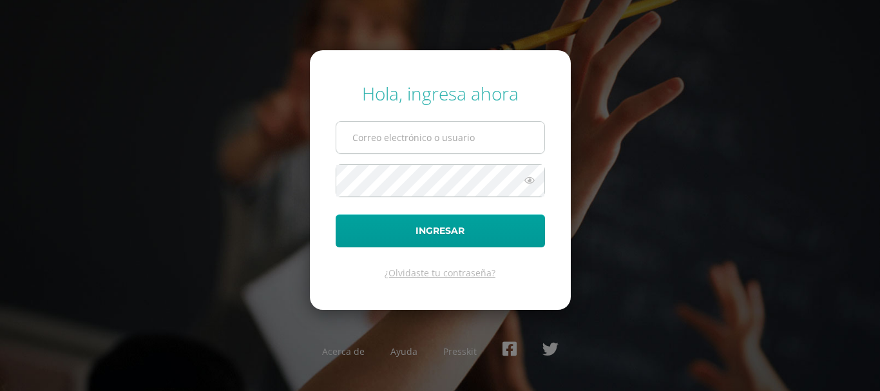
type input "20200159"
click at [431, 129] on input "20200159" at bounding box center [440, 138] width 208 height 32
type input "20190719"
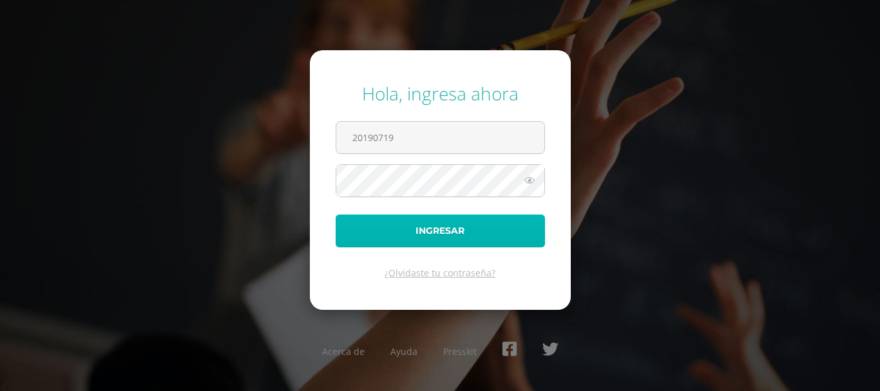
click at [489, 225] on button "Ingresar" at bounding box center [440, 231] width 209 height 33
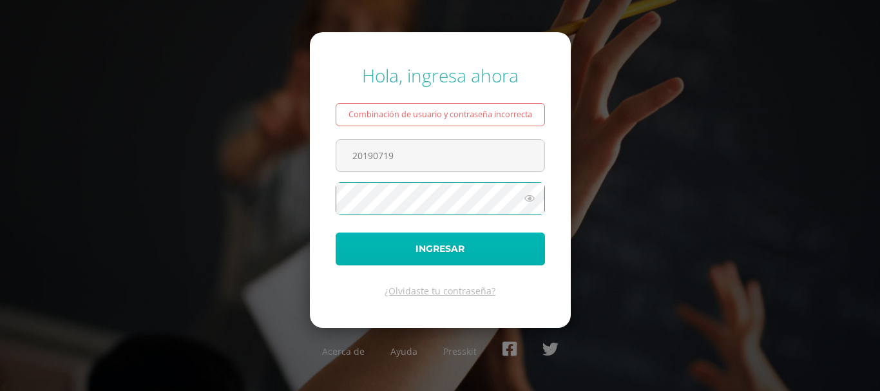
click at [454, 249] on button "Ingresar" at bounding box center [440, 249] width 209 height 33
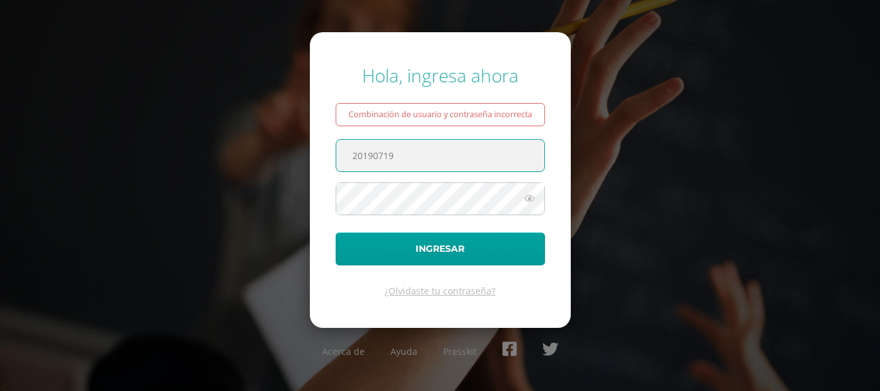
click at [412, 155] on input "20190719" at bounding box center [440, 156] width 208 height 32
type input "20200159"
click at [416, 163] on input "20200159" at bounding box center [440, 156] width 208 height 32
click at [406, 153] on input "20200159" at bounding box center [440, 156] width 208 height 32
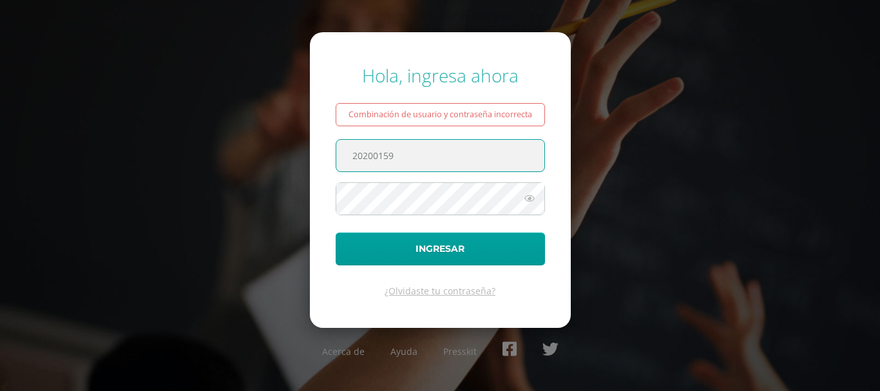
click at [406, 153] on input "20200159" at bounding box center [440, 156] width 208 height 32
click at [399, 160] on input "20190719" at bounding box center [440, 156] width 208 height 32
click at [684, 158] on div "Hola, ingresa ahora Combinación de usuario y contraseña incorrecta 20190719 Ing…" at bounding box center [439, 195] width 831 height 285
click at [417, 161] on input "20190719" at bounding box center [440, 156] width 208 height 32
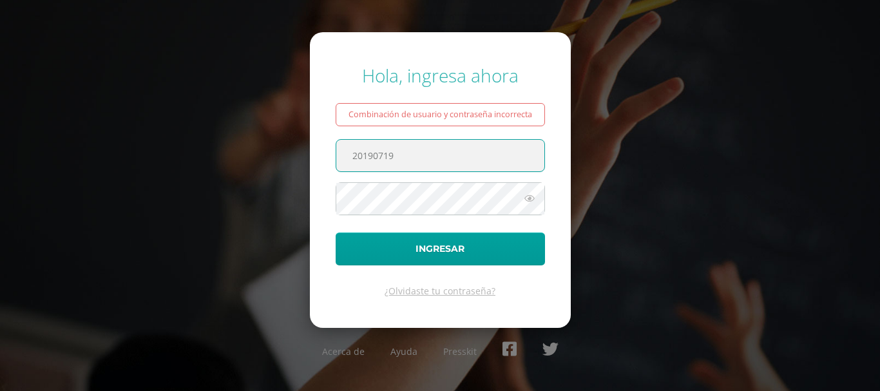
type input "20200159"
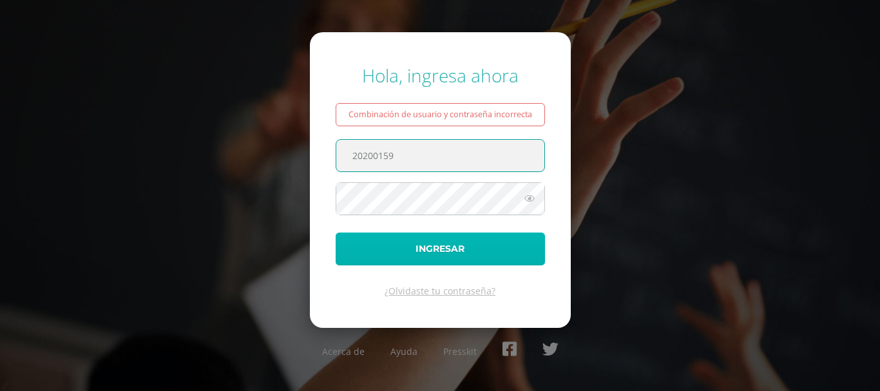
click at [476, 265] on form "Hola, ingresa ahora Combinación de usuario y contraseña incorrecta 20200159 Ing…" at bounding box center [440, 179] width 261 height 295
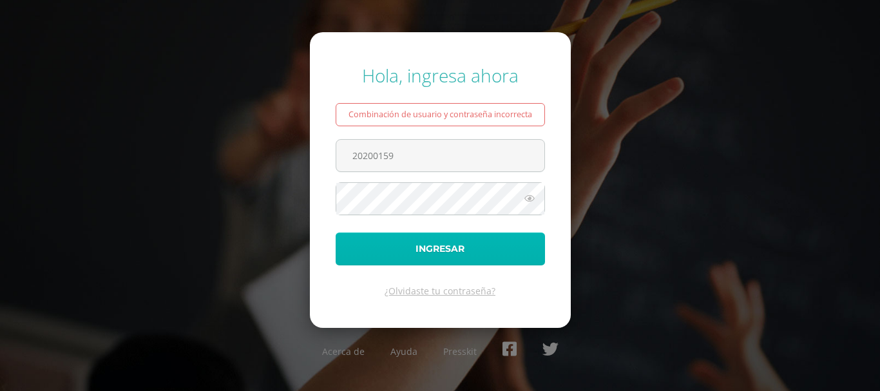
click at [465, 245] on button "Ingresar" at bounding box center [440, 249] width 209 height 33
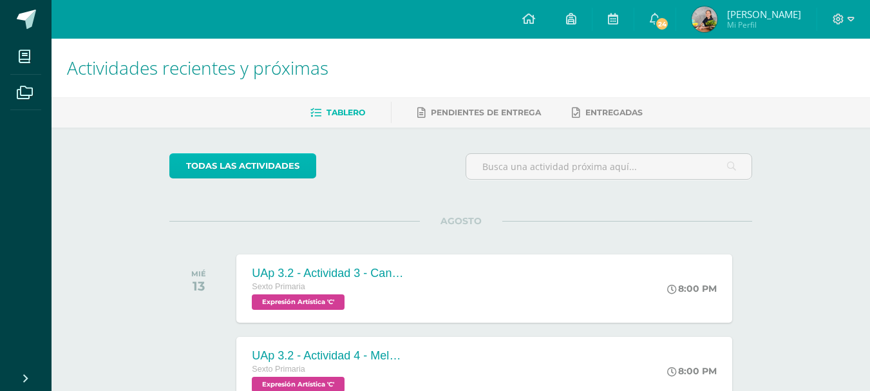
click at [248, 158] on link "todas las Actividades" at bounding box center [242, 165] width 147 height 25
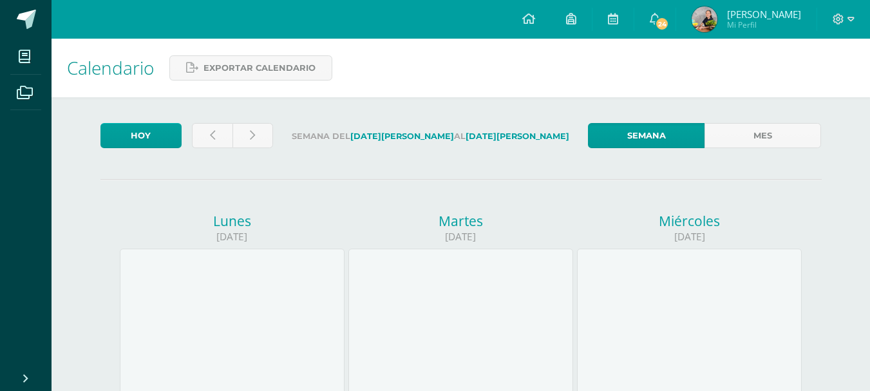
click at [620, 141] on link "Semana" at bounding box center [646, 135] width 117 height 25
click at [669, 20] on span "24" at bounding box center [662, 24] width 14 height 14
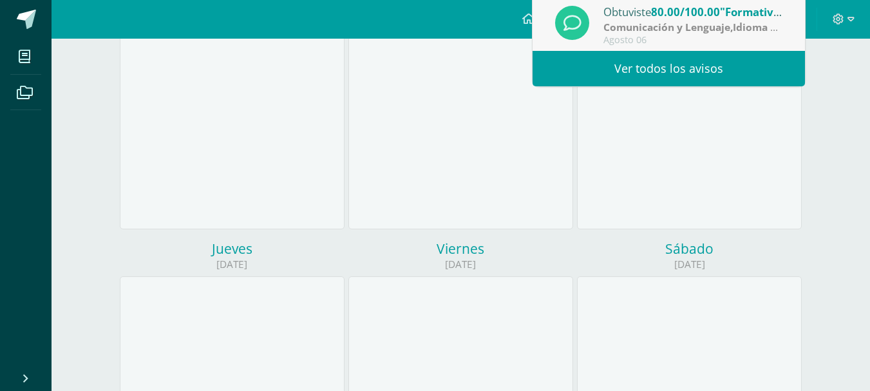
scroll to position [258, 0]
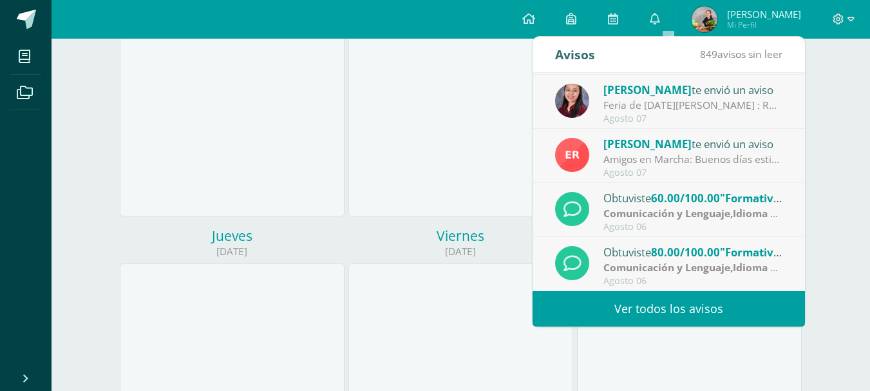
click at [663, 311] on link "Ver todos los avisos" at bounding box center [669, 308] width 273 height 35
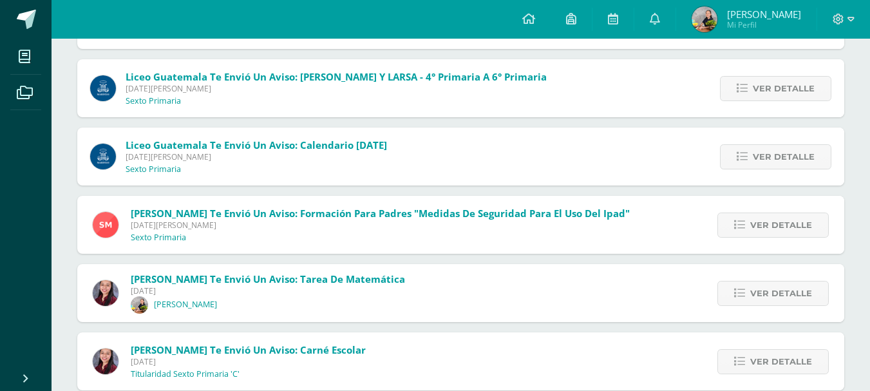
scroll to position [709, 0]
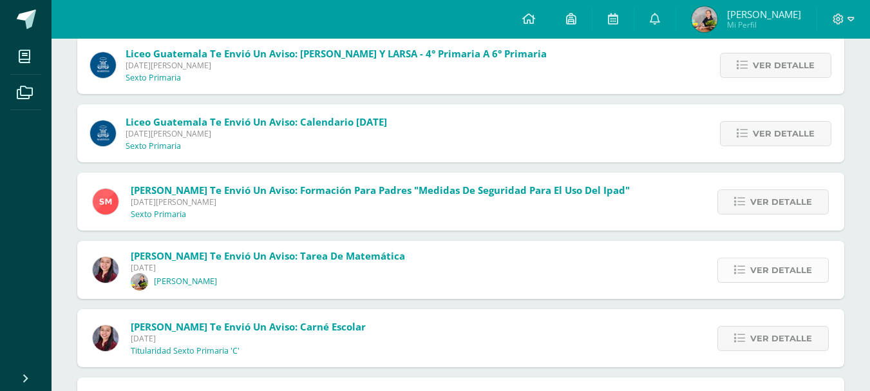
click at [774, 263] on span "Ver detalle" at bounding box center [782, 270] width 62 height 24
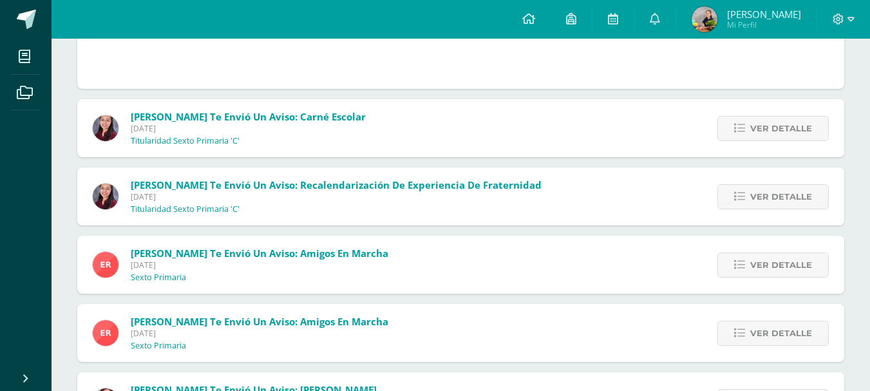
scroll to position [1095, 0]
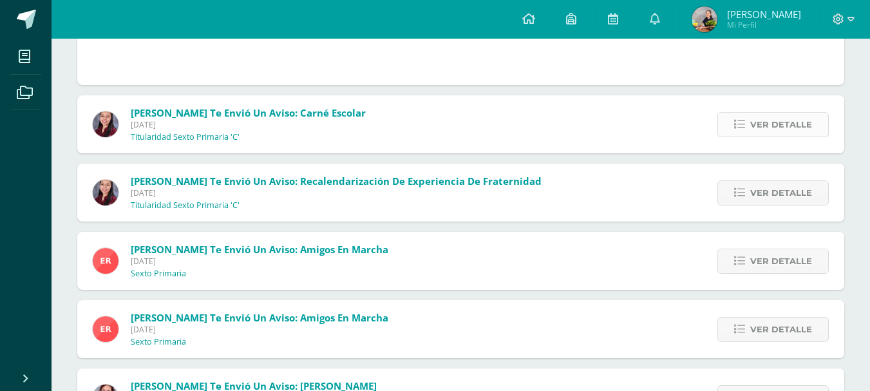
click at [774, 130] on span "Ver detalle" at bounding box center [782, 125] width 62 height 24
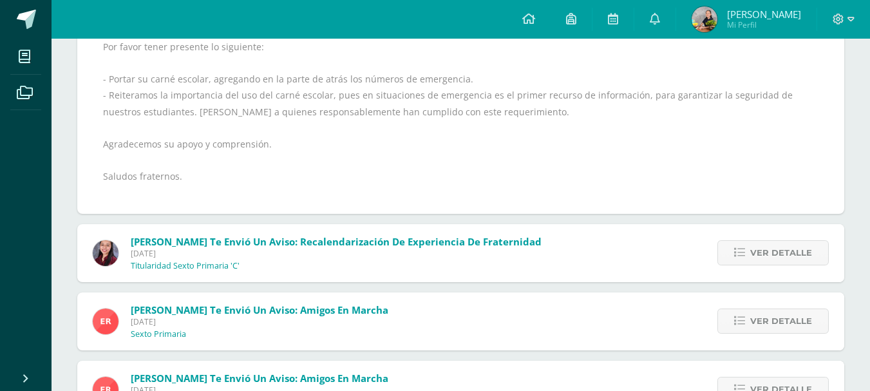
scroll to position [1054, 0]
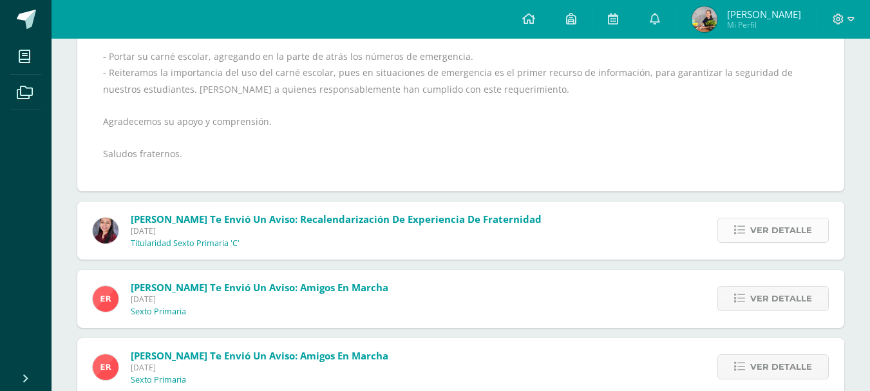
click at [760, 227] on span "Ver detalle" at bounding box center [782, 230] width 62 height 24
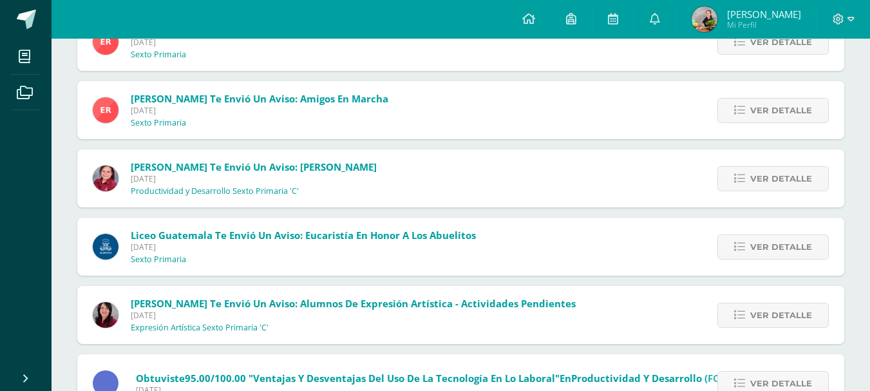
scroll to position [995, 0]
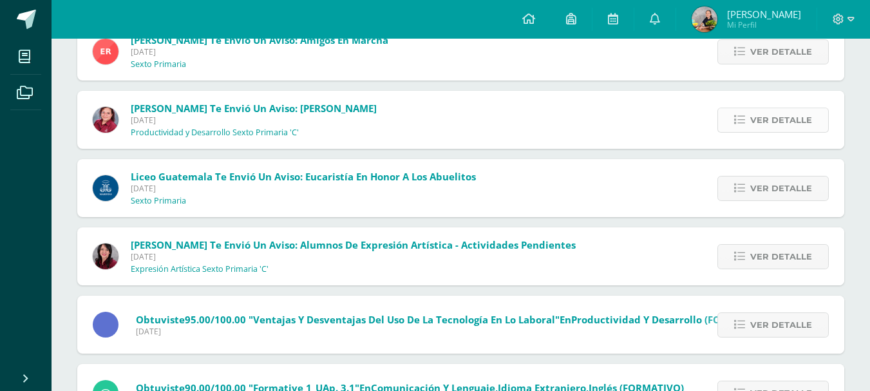
click at [767, 120] on span "Ver detalle" at bounding box center [782, 120] width 62 height 24
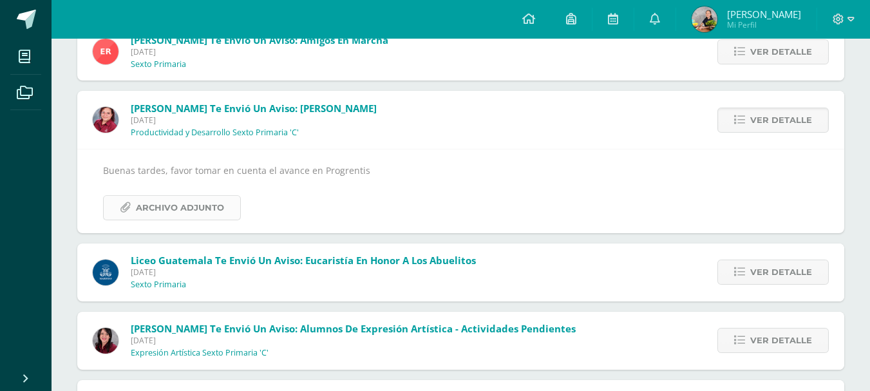
click at [177, 207] on span "Archivo Adjunto" at bounding box center [180, 208] width 88 height 24
click at [754, 273] on span "Ver detalle" at bounding box center [782, 272] width 62 height 24
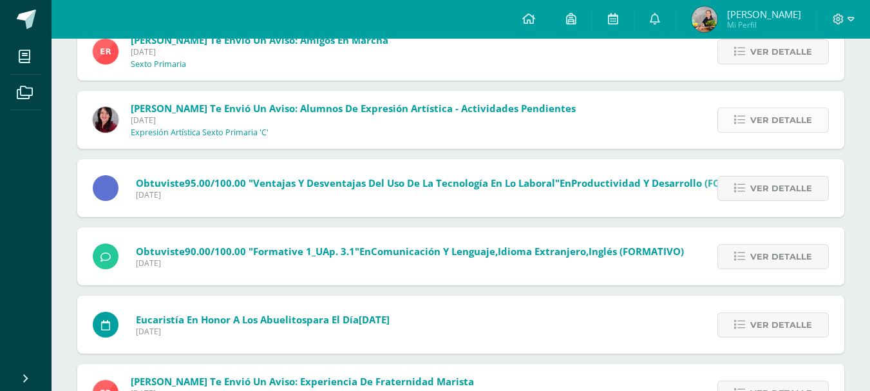
click at [742, 120] on icon at bounding box center [739, 120] width 11 height 11
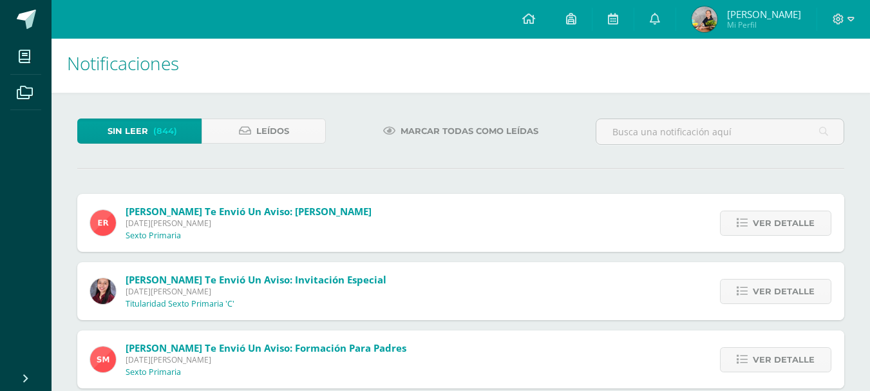
scroll to position [0, 0]
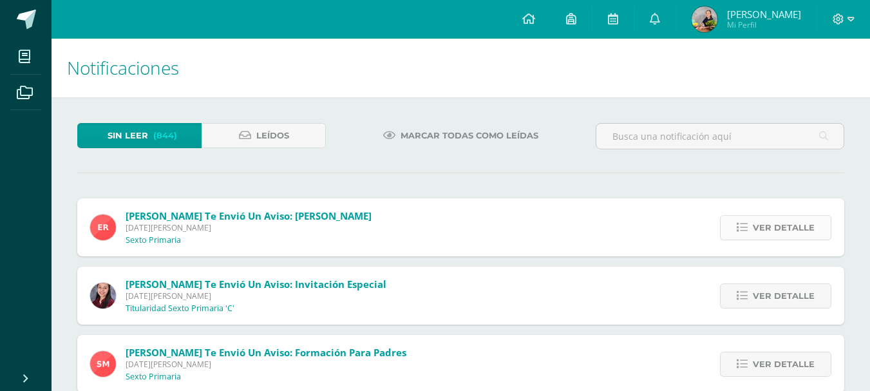
click at [780, 230] on span "Ver detalle" at bounding box center [784, 228] width 62 height 24
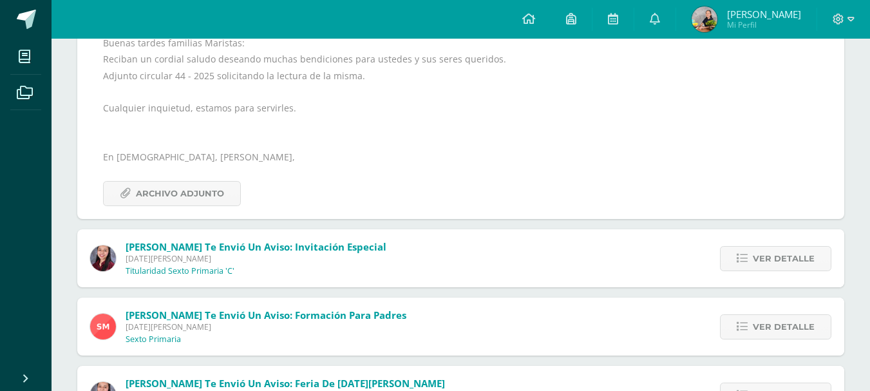
scroll to position [258, 0]
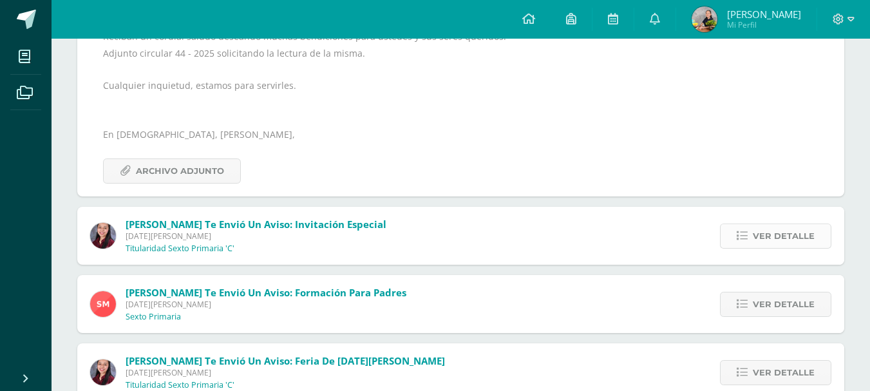
click at [778, 233] on span "Ver detalle" at bounding box center [784, 236] width 62 height 24
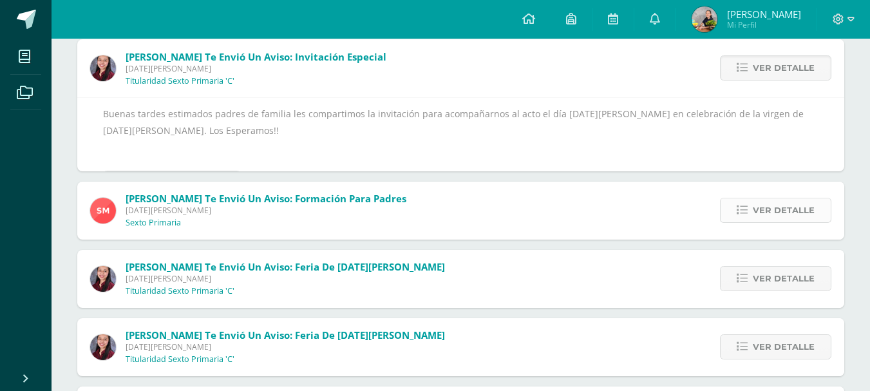
scroll to position [200, 0]
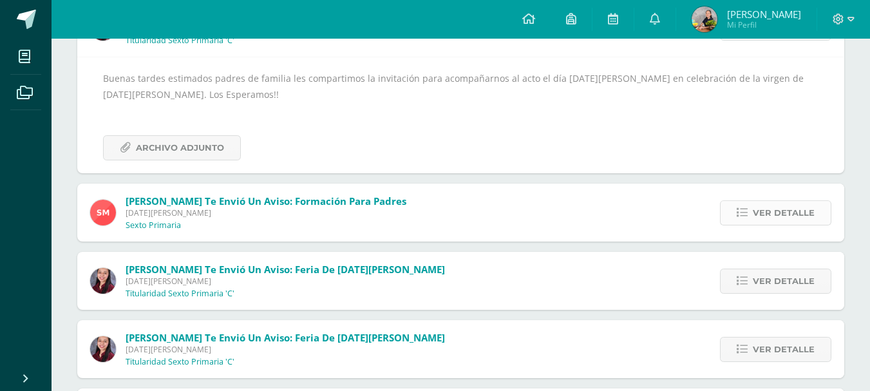
click at [770, 213] on span "Ver detalle" at bounding box center [784, 213] width 62 height 24
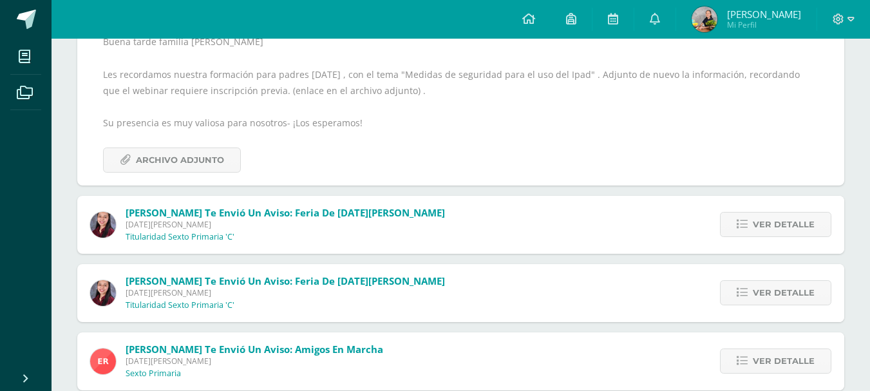
scroll to position [245, 0]
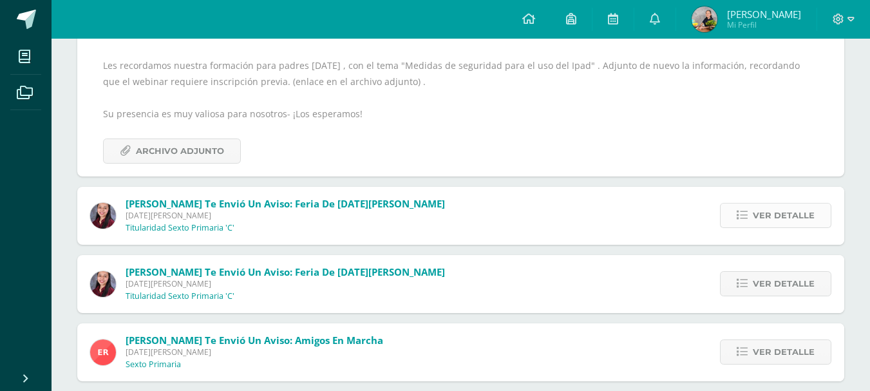
click at [770, 211] on span "Ver detalle" at bounding box center [784, 216] width 62 height 24
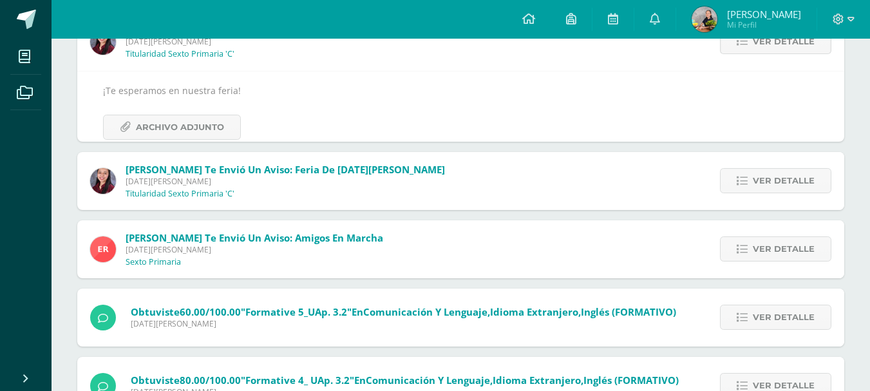
scroll to position [187, 0]
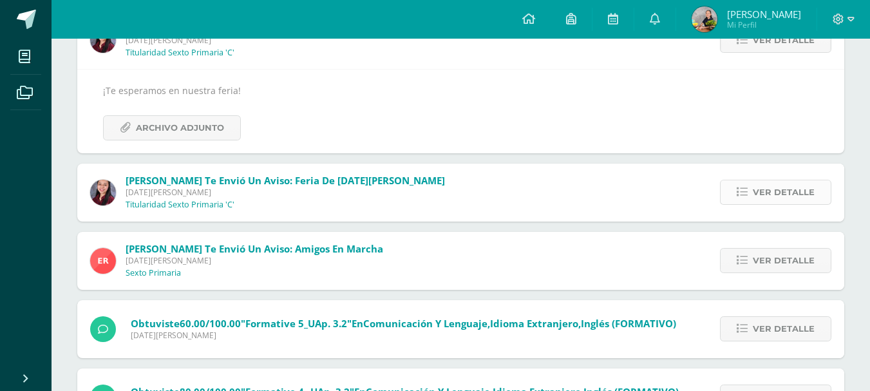
click at [785, 196] on span "Ver detalle" at bounding box center [784, 192] width 62 height 24
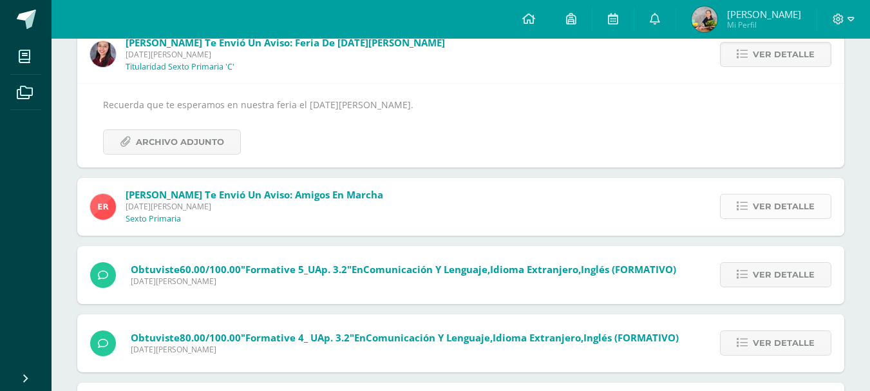
scroll to position [258, 0]
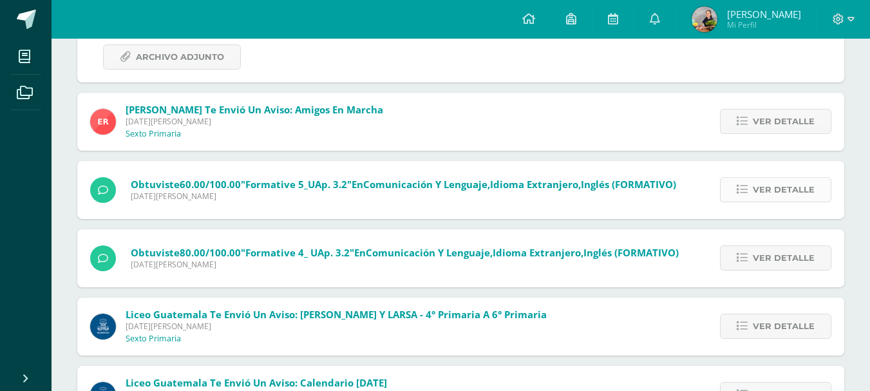
click at [771, 195] on span "Ver detalle" at bounding box center [784, 190] width 62 height 24
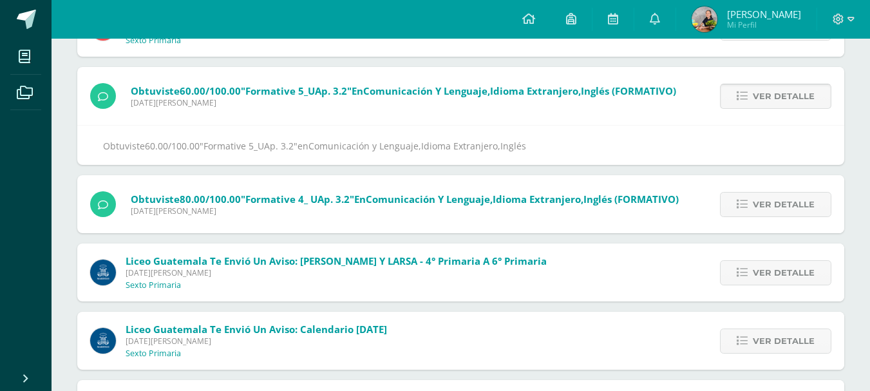
scroll to position [200, 0]
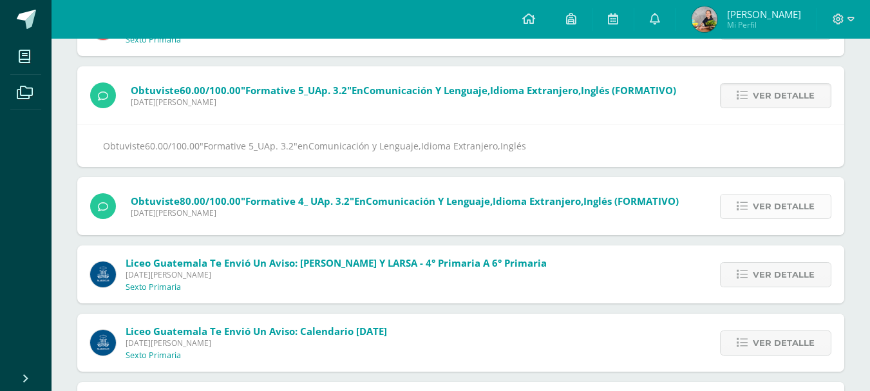
click at [778, 201] on span "Ver detalle" at bounding box center [784, 207] width 62 height 24
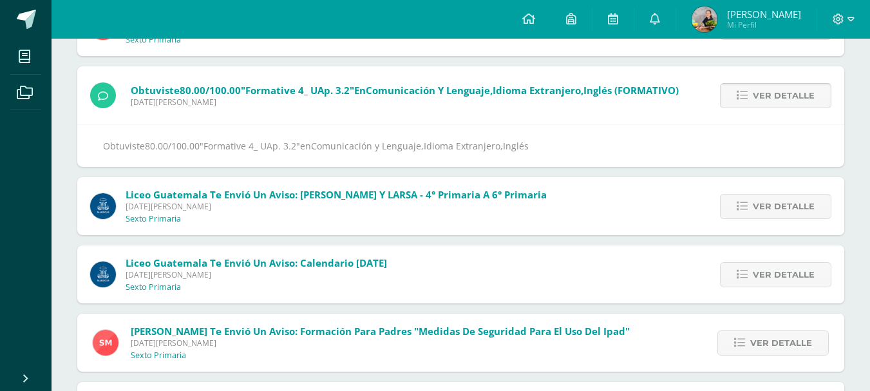
click at [778, 201] on span "Ver detalle" at bounding box center [784, 207] width 62 height 24
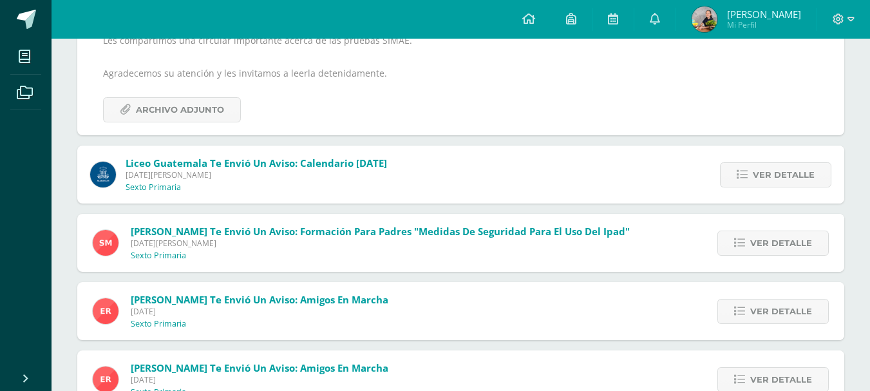
scroll to position [329, 0]
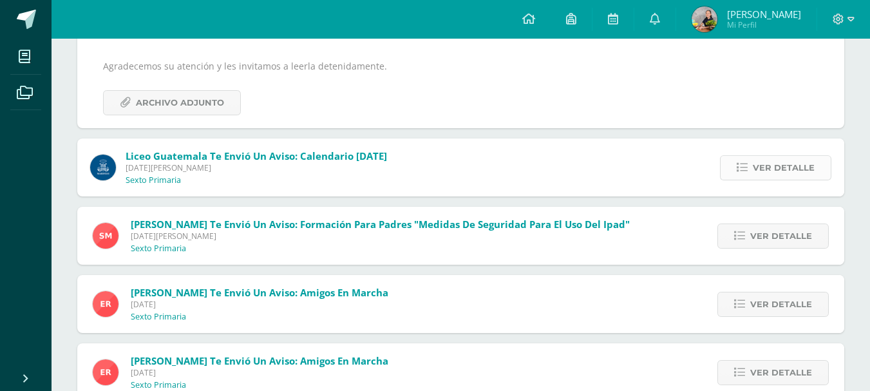
click at [768, 177] on span "Ver detalle" at bounding box center [784, 168] width 62 height 24
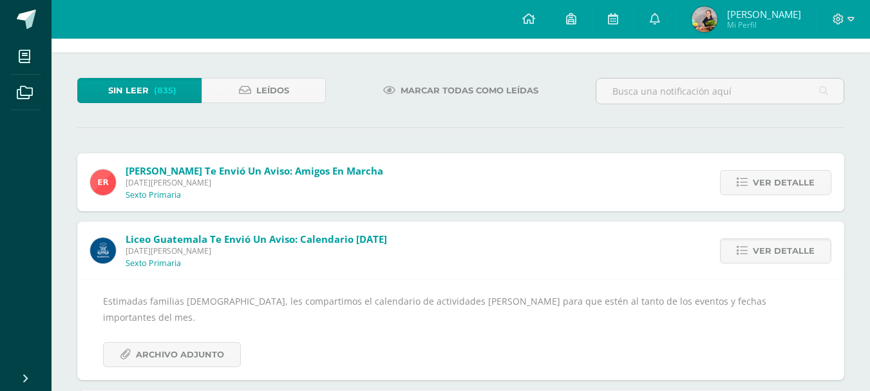
scroll to position [0, 0]
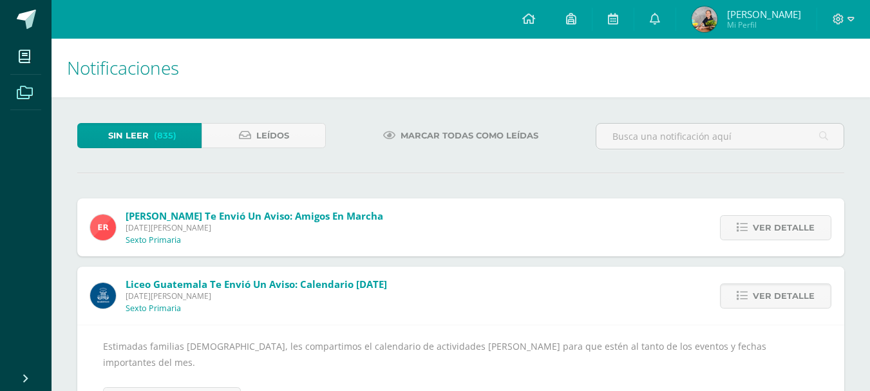
click at [32, 87] on icon at bounding box center [25, 92] width 16 height 13
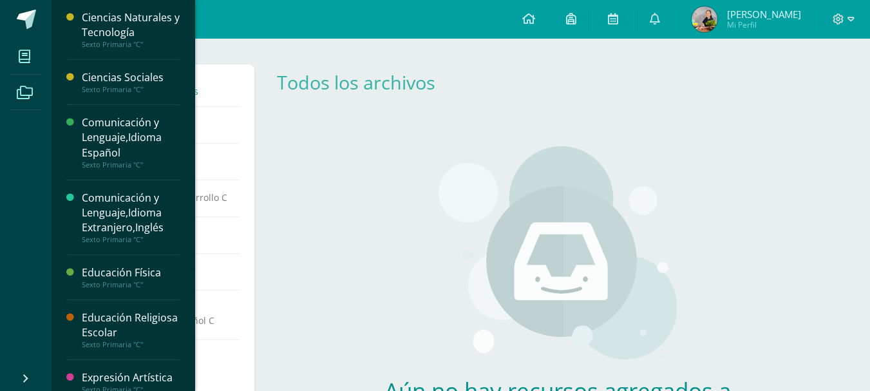
click at [29, 53] on icon at bounding box center [25, 56] width 12 height 13
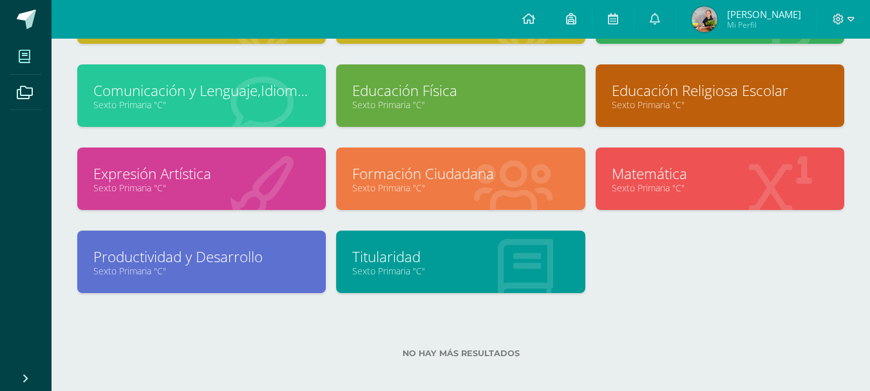
scroll to position [150, 0]
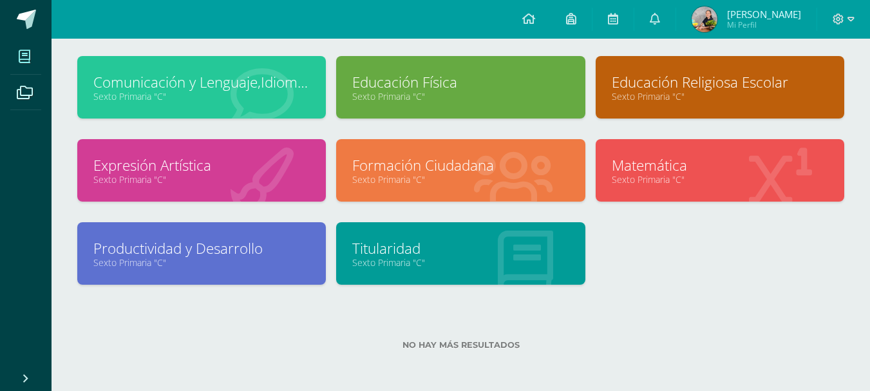
click at [655, 168] on link "Matemática" at bounding box center [720, 165] width 216 height 20
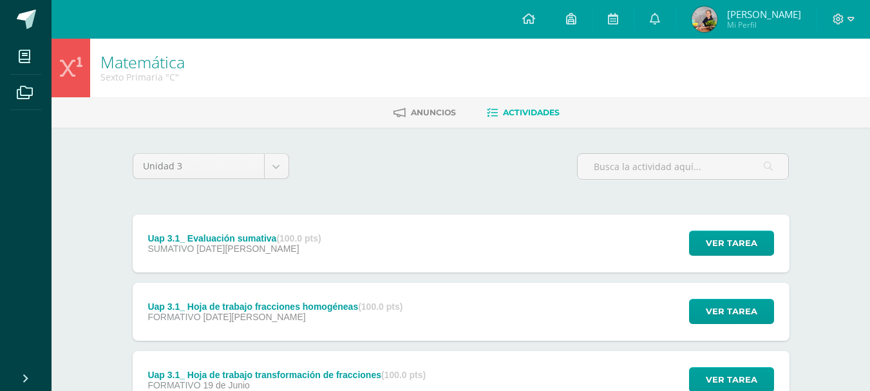
click at [729, 229] on div "Ver tarea" at bounding box center [730, 244] width 120 height 58
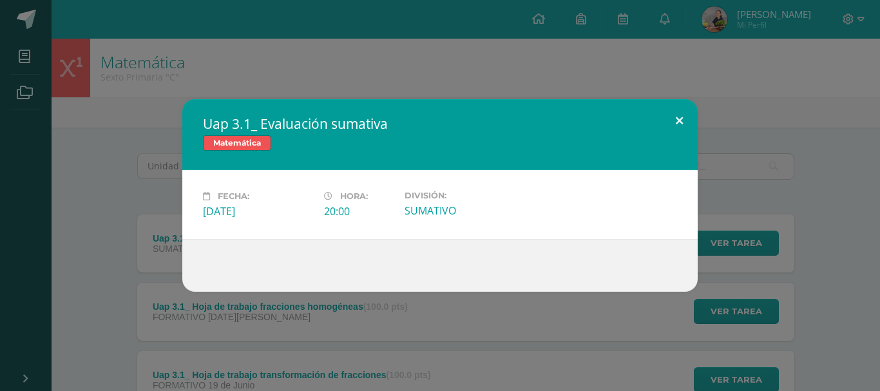
click at [678, 117] on button at bounding box center [679, 121] width 37 height 44
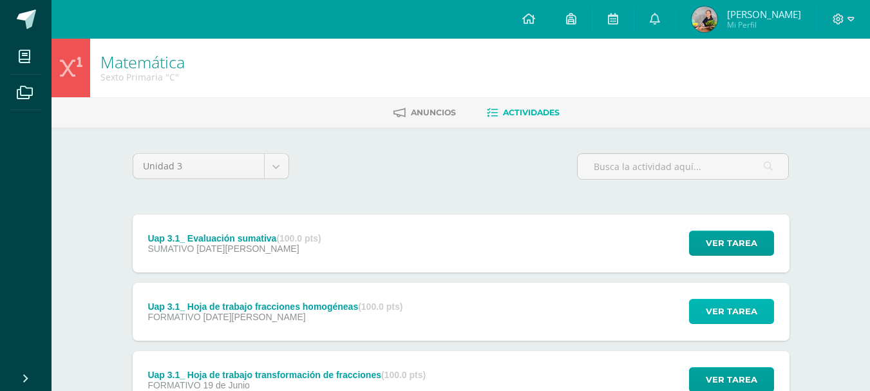
click at [737, 311] on span "Ver tarea" at bounding box center [732, 312] width 52 height 24
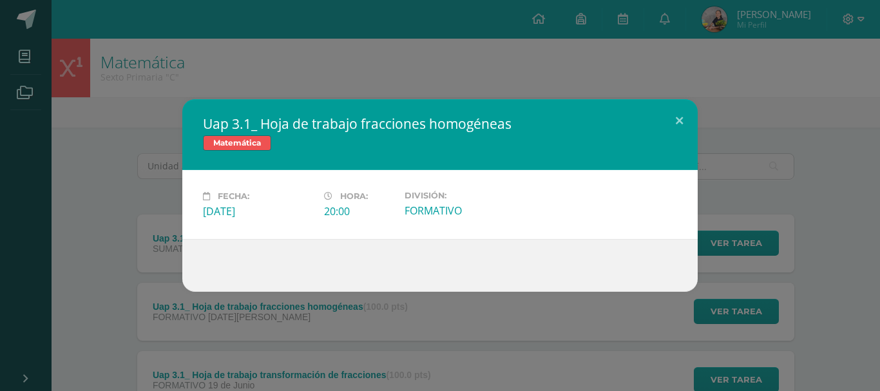
click at [564, 64] on div "Uap 3.1_ Hoja de trabajo fracciones homogéneas Matemática Fecha: [DATE][PERSON_…" at bounding box center [440, 195] width 880 height 391
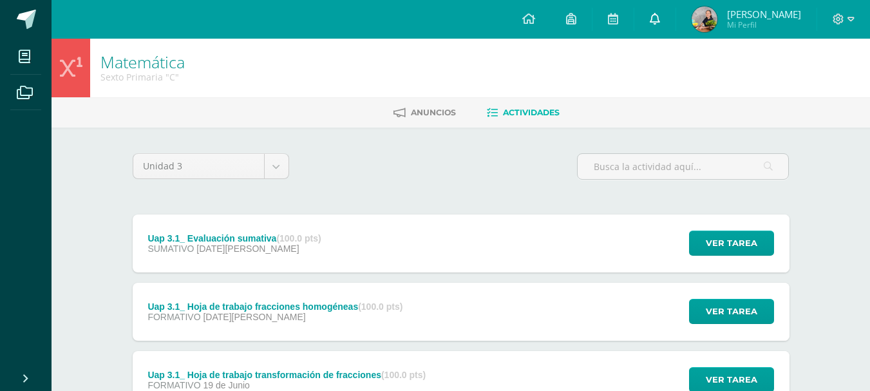
click at [656, 18] on link at bounding box center [655, 19] width 41 height 39
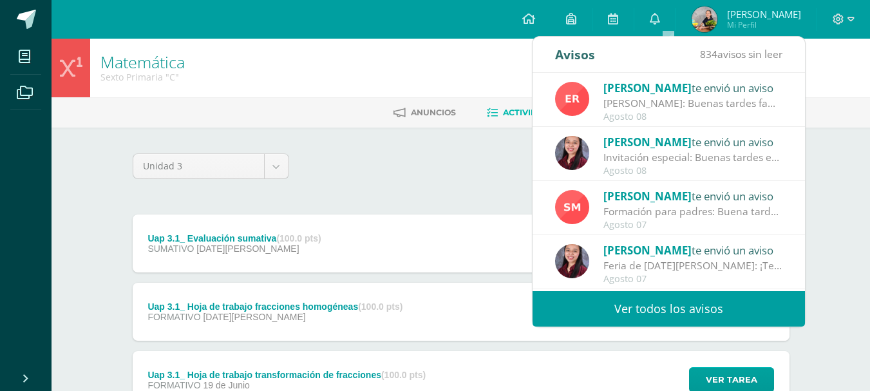
click at [687, 313] on link "Ver todos los avisos" at bounding box center [669, 308] width 273 height 35
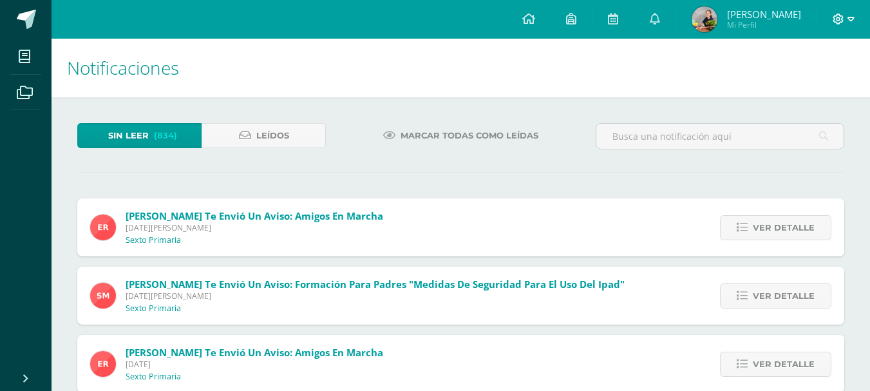
click at [848, 18] on icon at bounding box center [851, 19] width 7 height 5
click at [790, 86] on span "Cerrar sesión" at bounding box center [810, 88] width 58 height 12
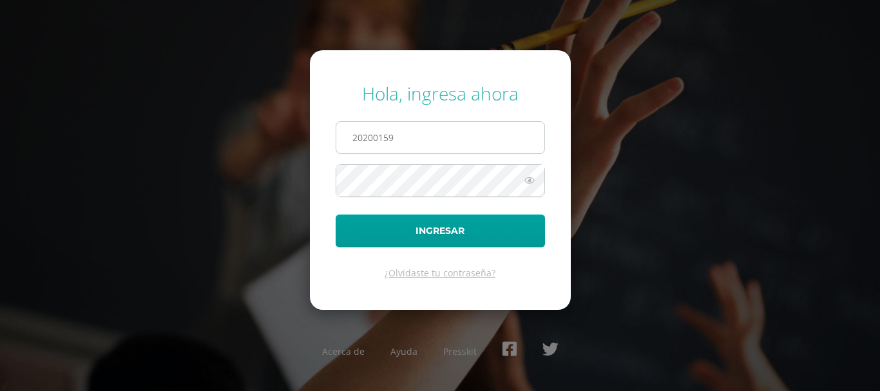
click at [455, 140] on input "20200159" at bounding box center [440, 138] width 208 height 32
click at [390, 134] on input "20200159" at bounding box center [440, 138] width 208 height 32
click at [678, 176] on div "Hola, ingresa ahora 20200159 Ingresar ¿Olvidaste tu contraseña? Acerca de Ayuda…" at bounding box center [439, 195] width 831 height 249
click at [472, 137] on input "20200159" at bounding box center [440, 138] width 208 height 32
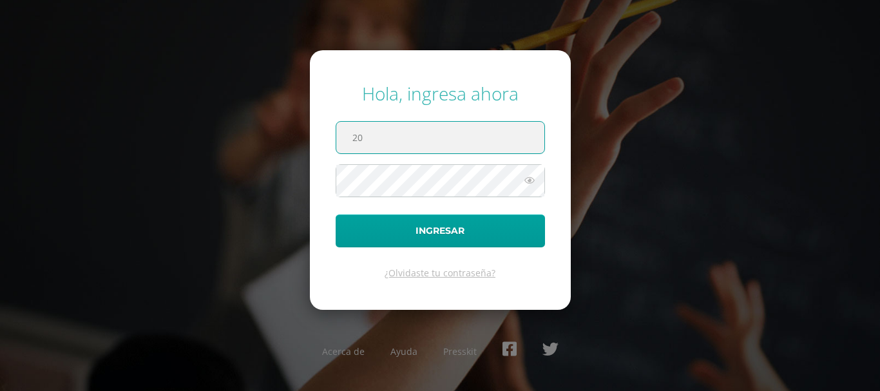
type input "2"
type input "20190719"
